Goal: Find specific page/section: Find specific page/section

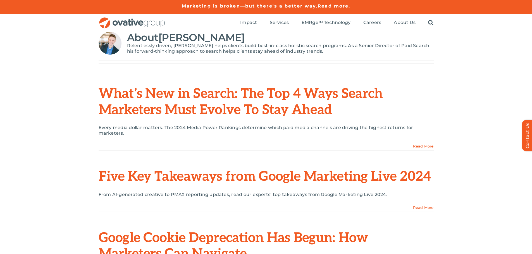
click at [116, 25] on img "OG_Full_horizontal_RGB" at bounding box center [132, 22] width 67 height 11
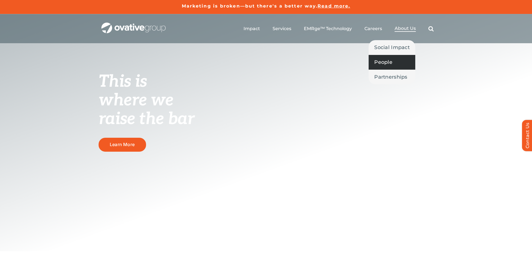
click at [393, 60] on link "People" at bounding box center [392, 62] width 47 height 15
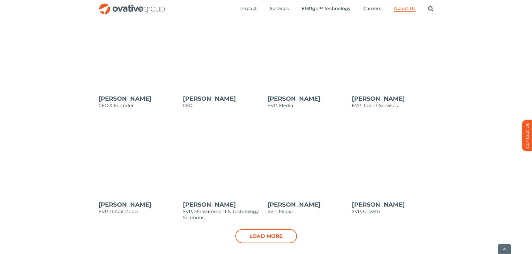
scroll to position [558, 0]
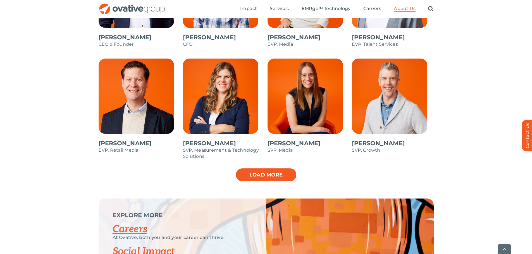
click at [243, 179] on link "Load more" at bounding box center [265, 175] width 61 height 14
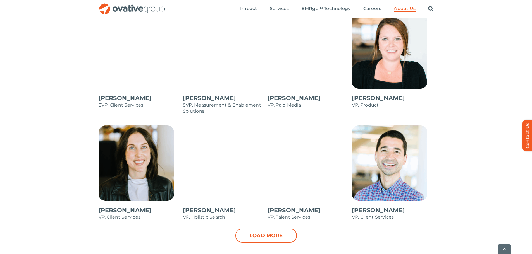
scroll to position [726, 0]
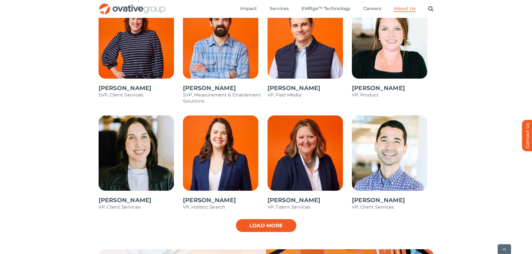
click at [274, 229] on link "Load more" at bounding box center [265, 226] width 61 height 14
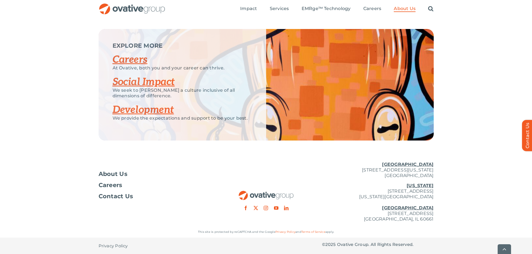
scroll to position [1039, 0]
